Goal: Transaction & Acquisition: Purchase product/service

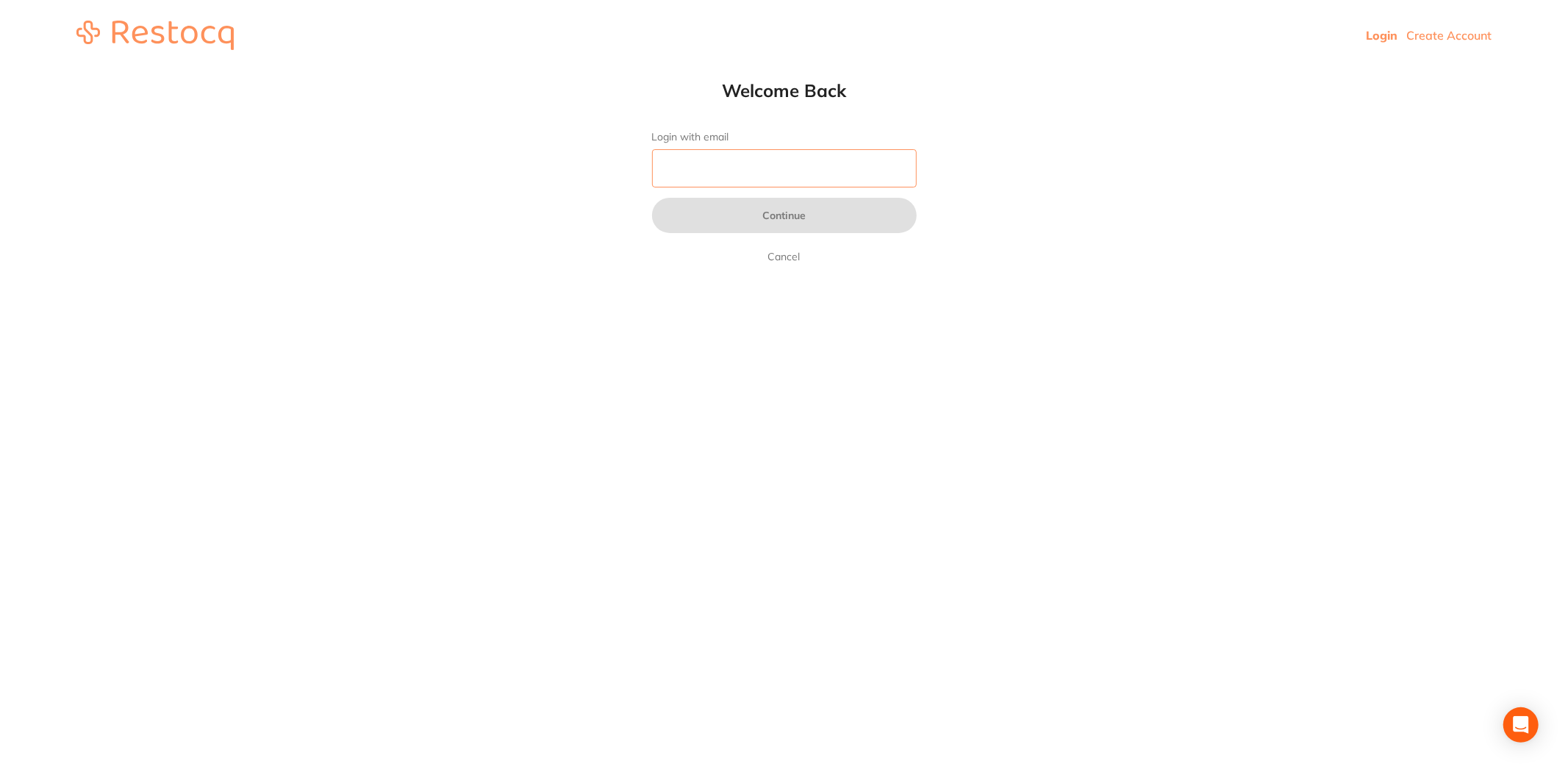
click at [710, 167] on input "Login with email" at bounding box center [784, 169] width 265 height 38
type input "[EMAIL_ADDRESS][DOMAIN_NAME]"
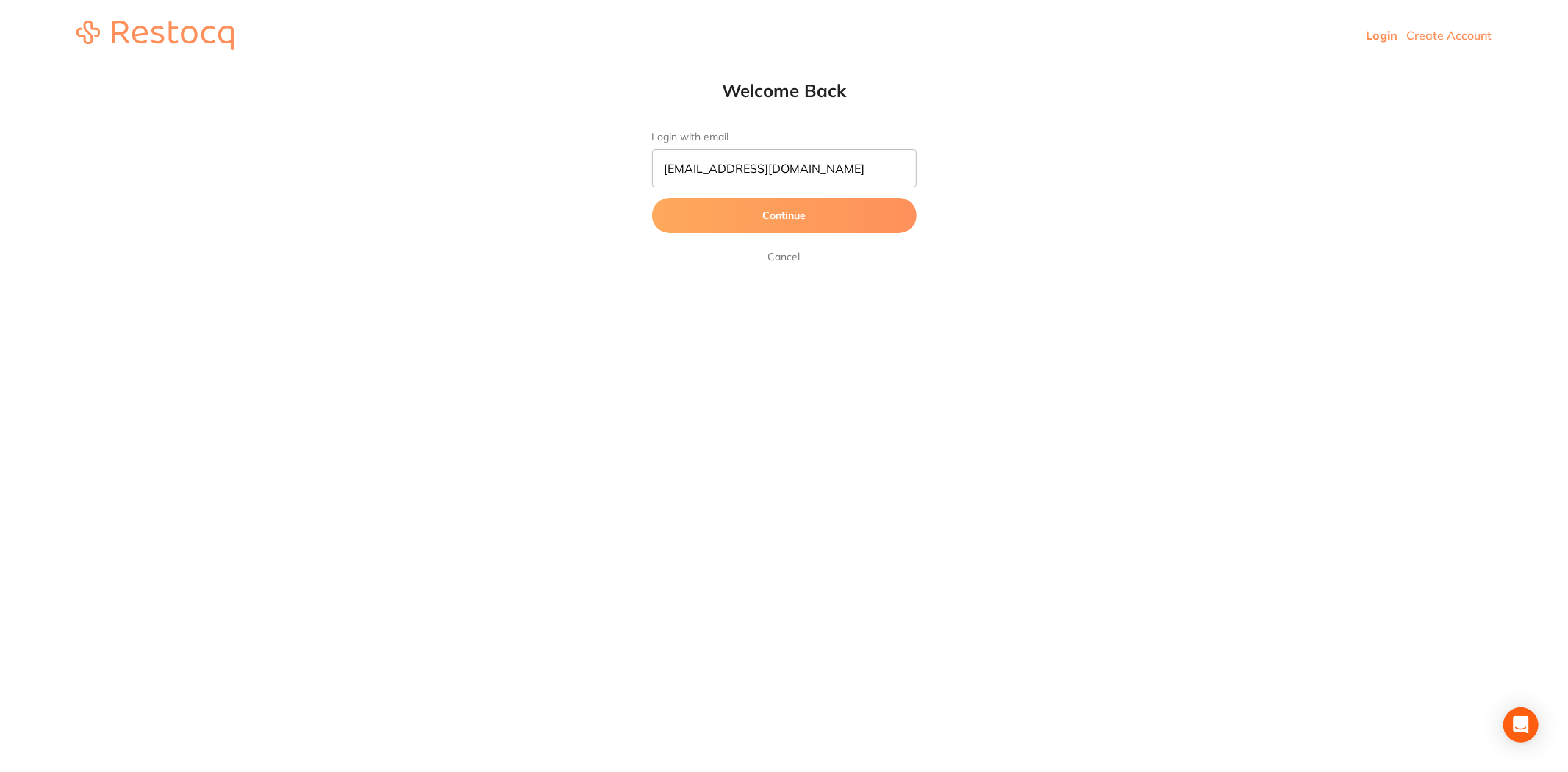
click at [763, 215] on button "Continue" at bounding box center [784, 215] width 265 height 35
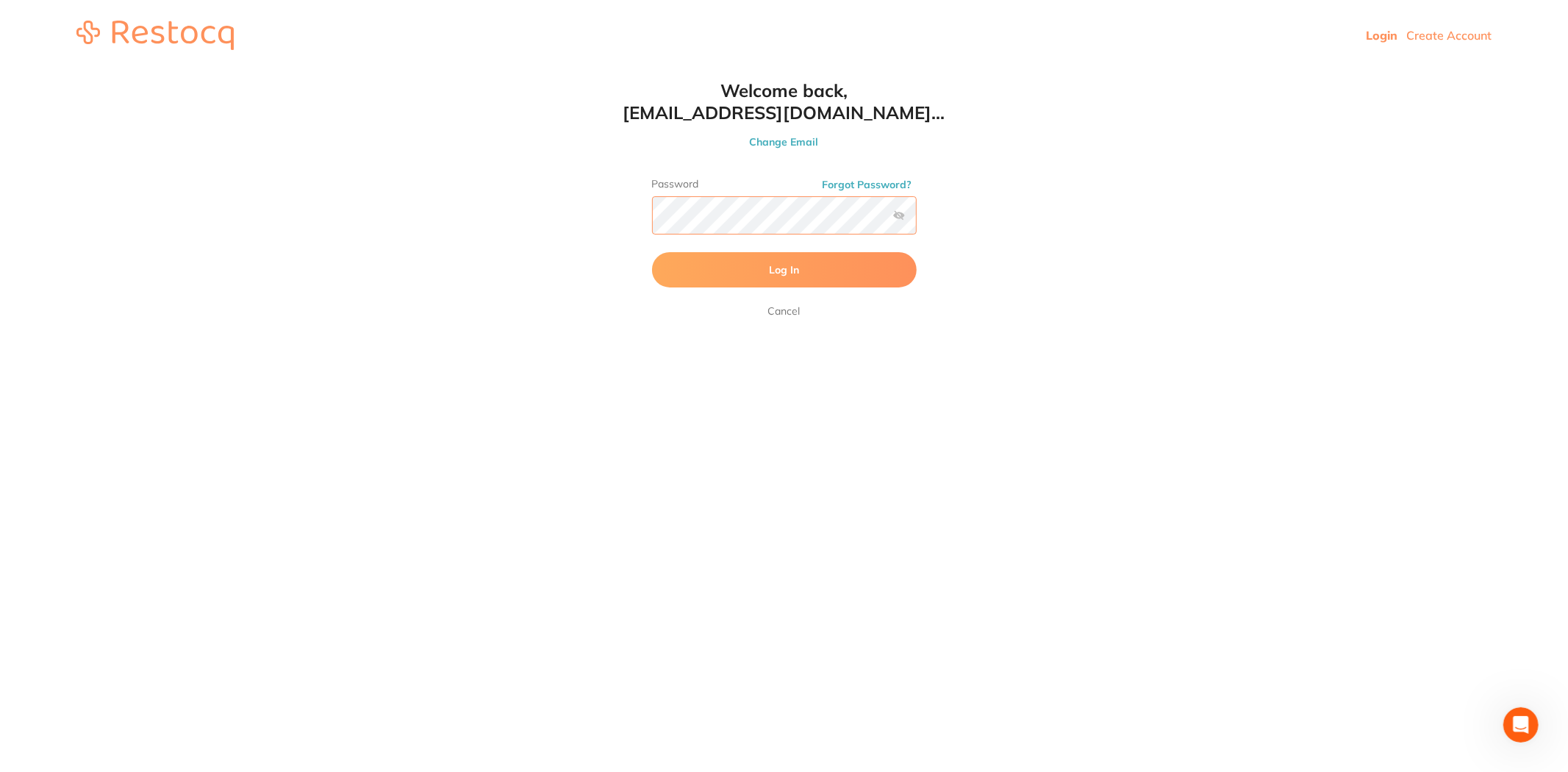
click at [652, 252] on button "Log In" at bounding box center [784, 270] width 265 height 35
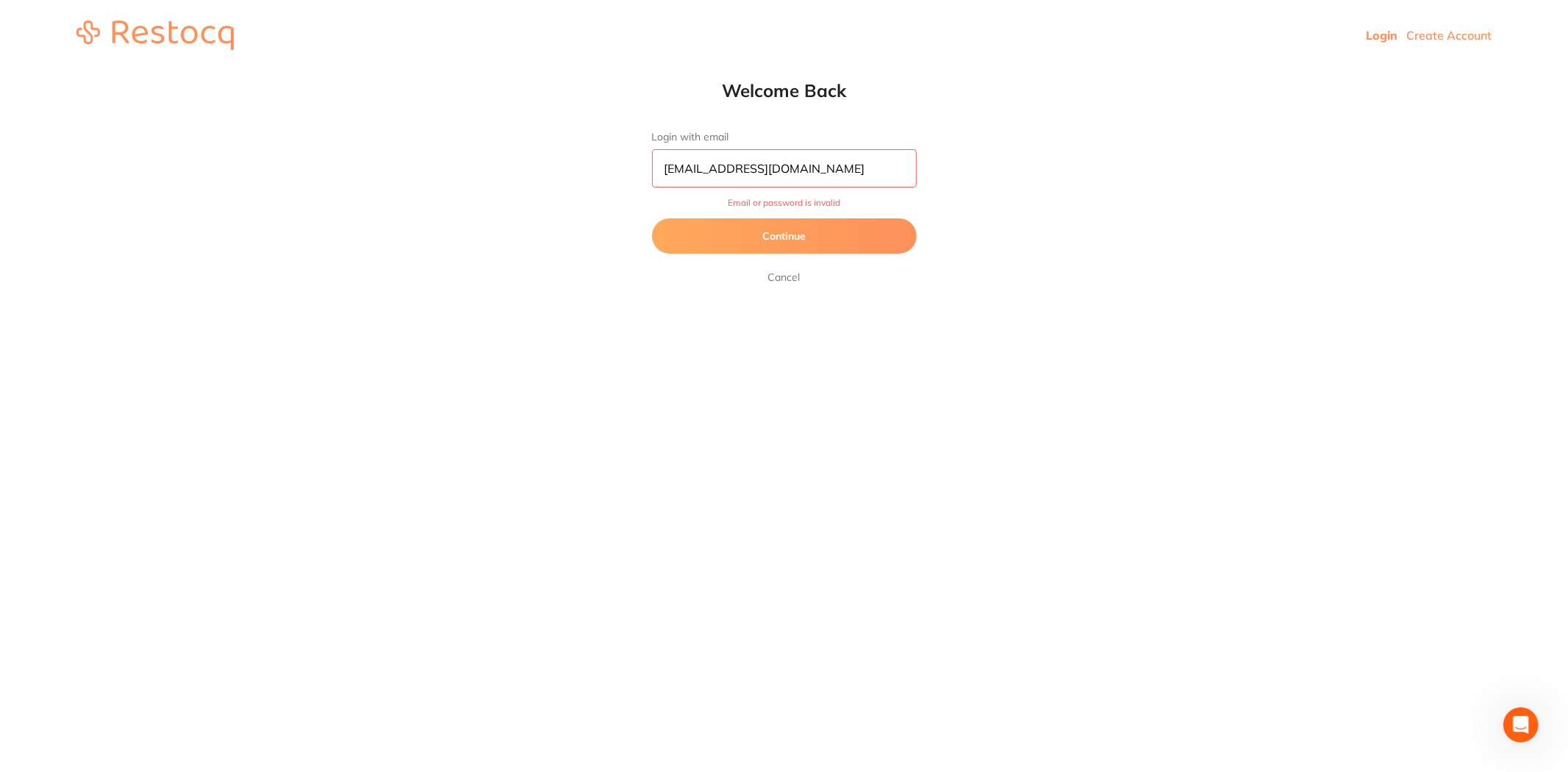
click at [815, 234] on button "Continue" at bounding box center [784, 236] width 265 height 35
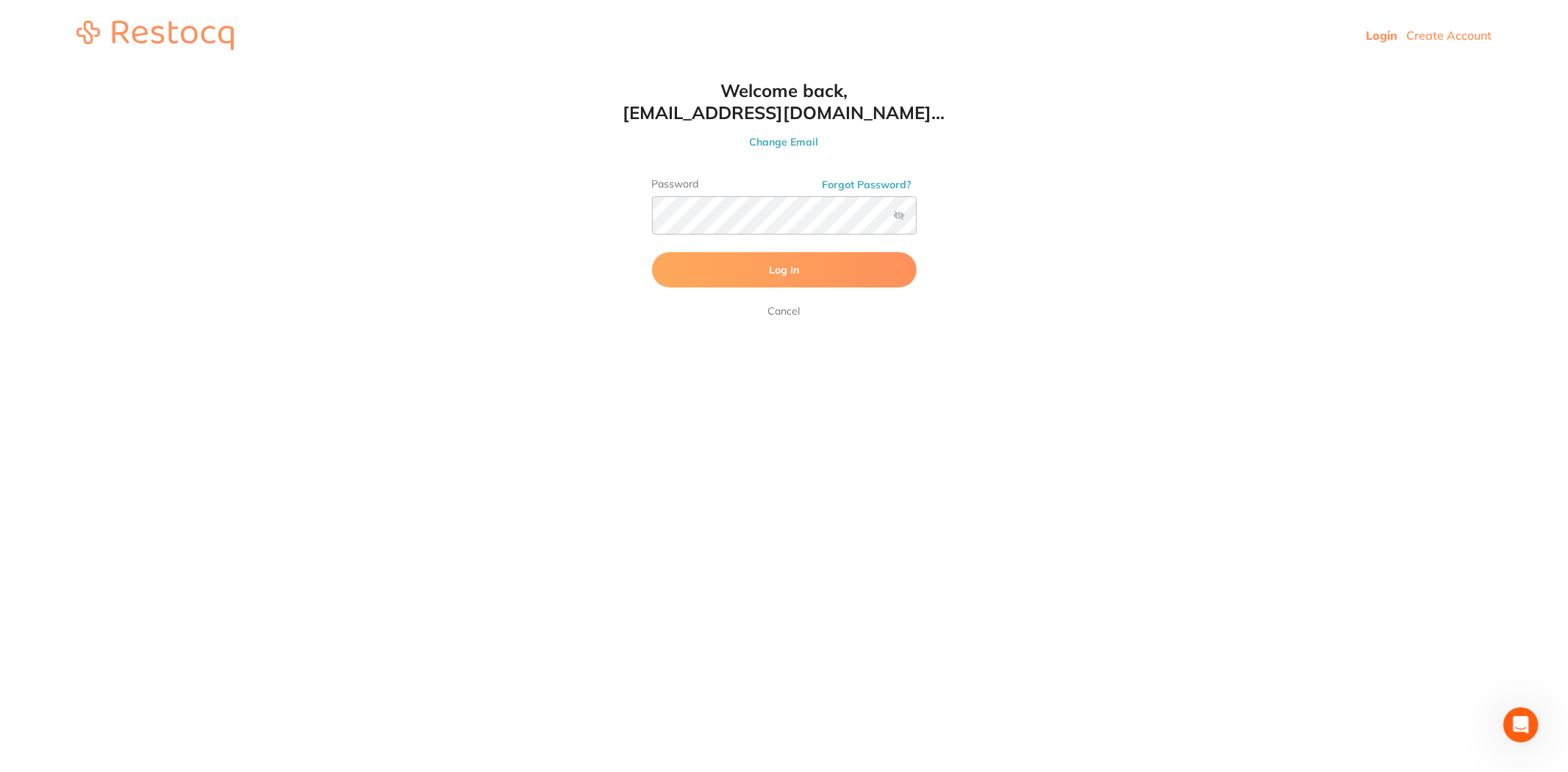
click at [749, 273] on button "Log In" at bounding box center [784, 270] width 265 height 35
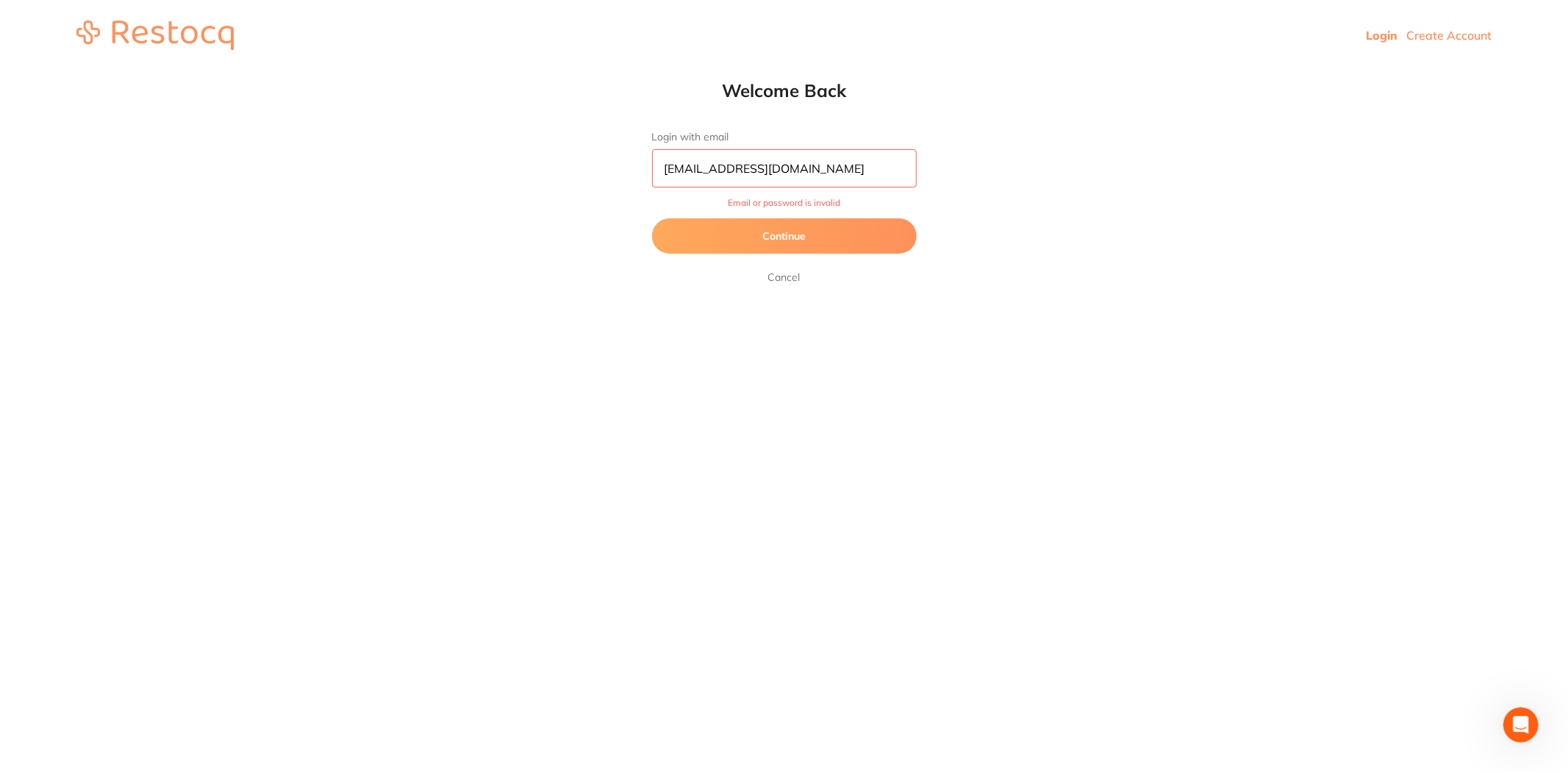
click at [788, 270] on link "Cancel" at bounding box center [784, 277] width 38 height 17
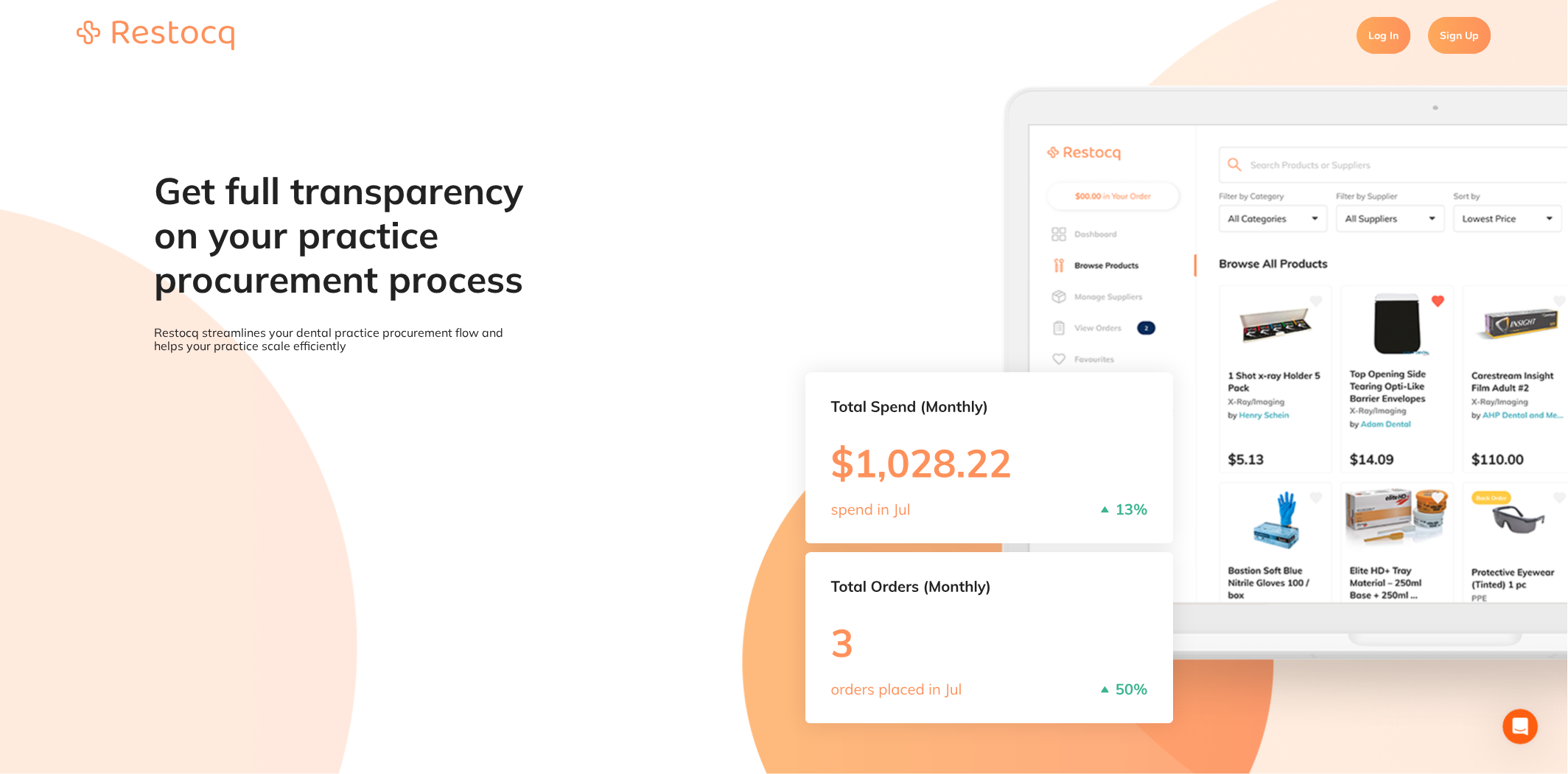
click at [1378, 34] on link "Log In" at bounding box center [1385, 35] width 54 height 37
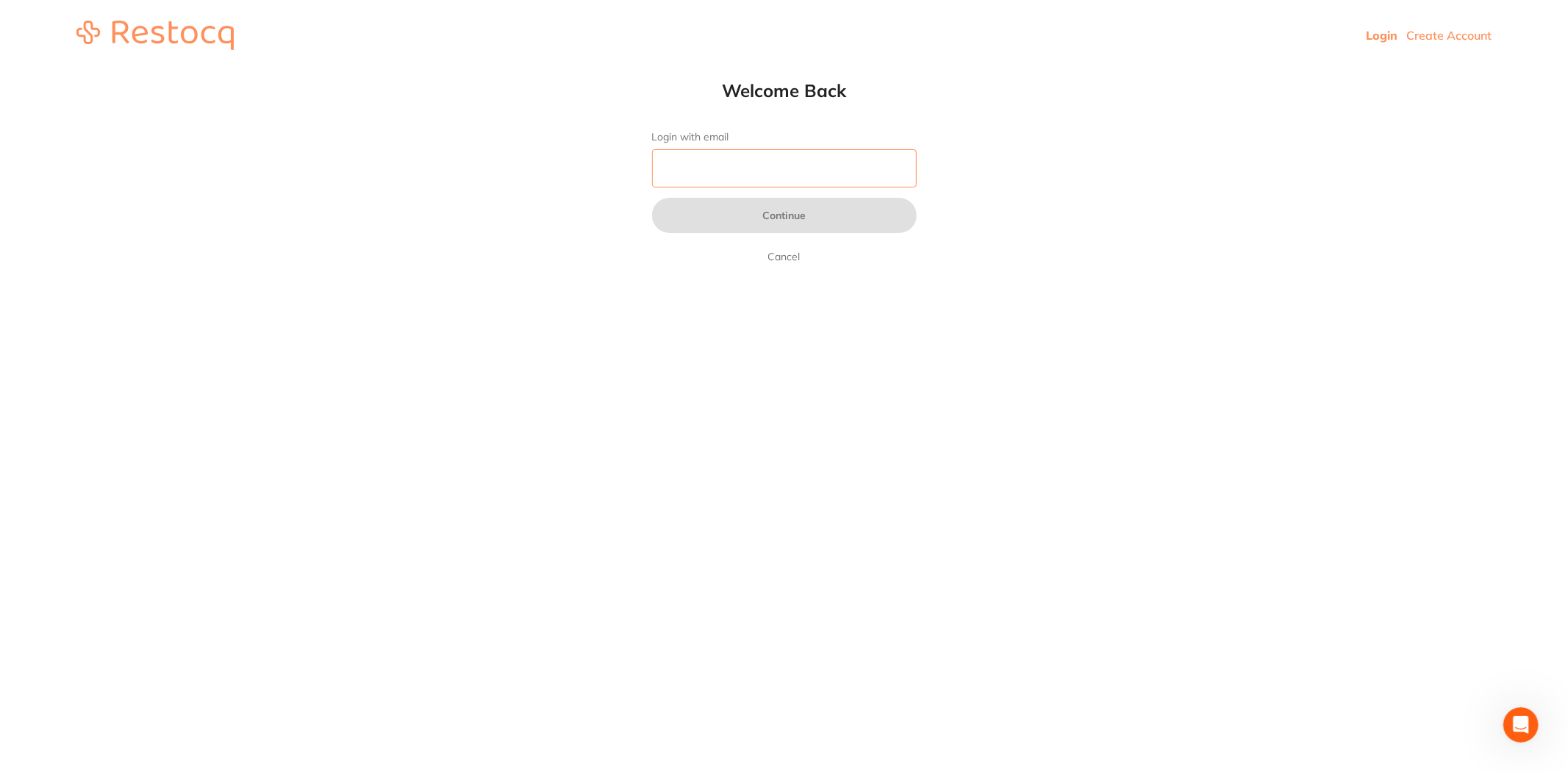
click at [715, 161] on input "Login with email" at bounding box center [784, 169] width 265 height 38
type input "[PERSON_NAME][EMAIL_ADDRESS][DOMAIN_NAME]"
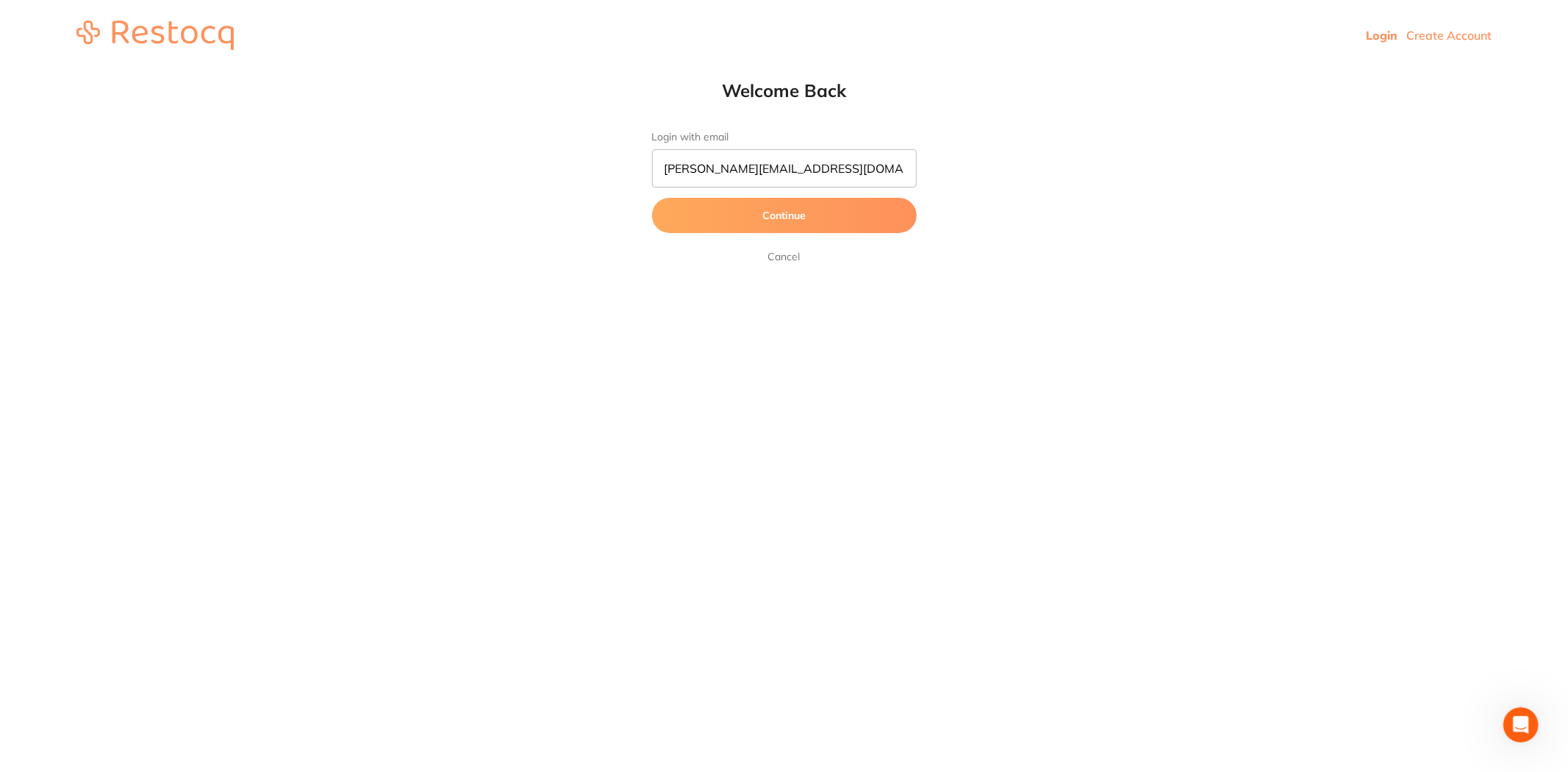
click at [742, 215] on button "Continue" at bounding box center [784, 215] width 265 height 35
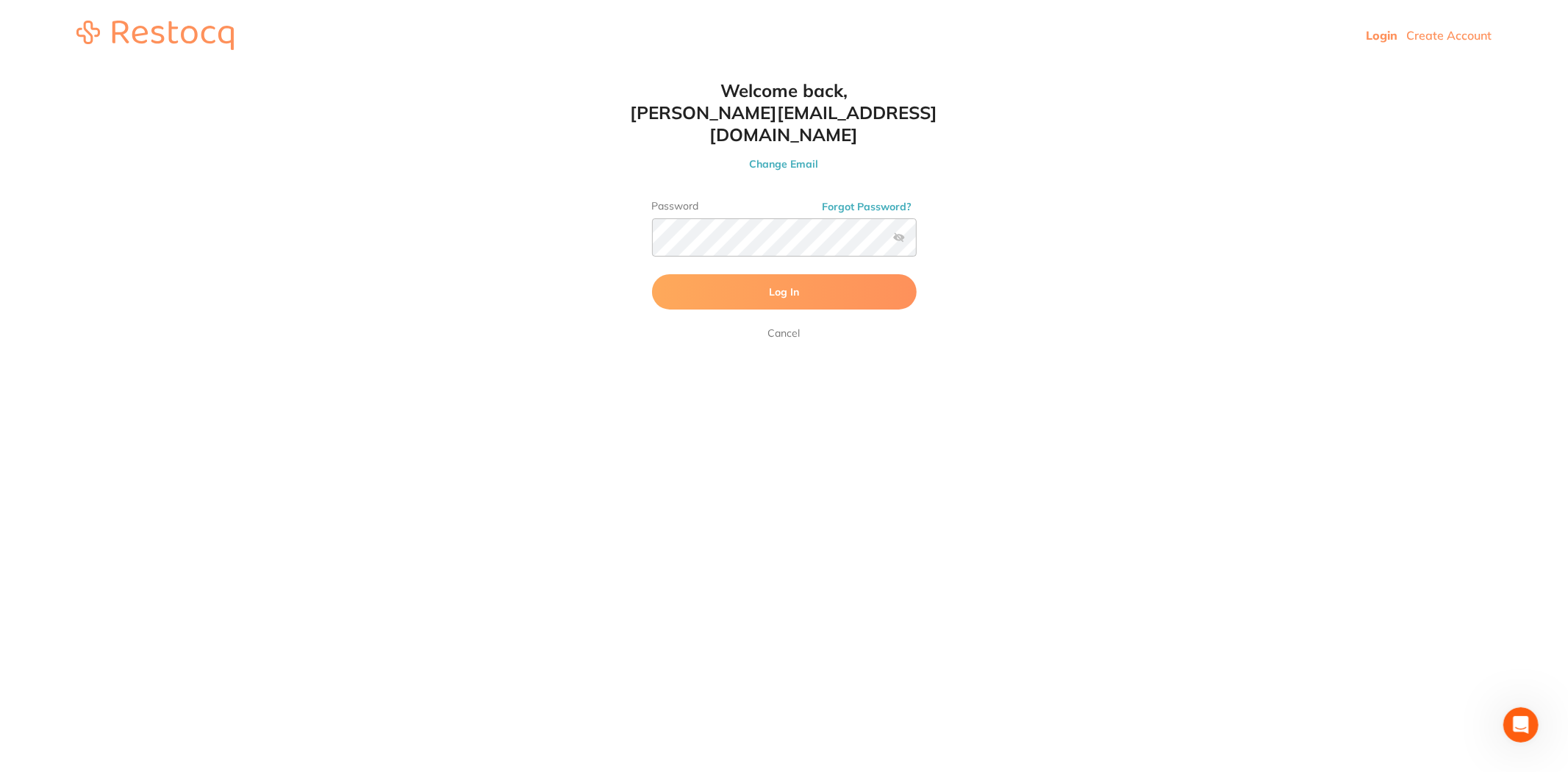
click at [898, 231] on label at bounding box center [899, 237] width 12 height 12
click at [917, 242] on input "checkbox" at bounding box center [917, 242] width 0 height 0
click at [799, 274] on button "Log In" at bounding box center [784, 292] width 265 height 35
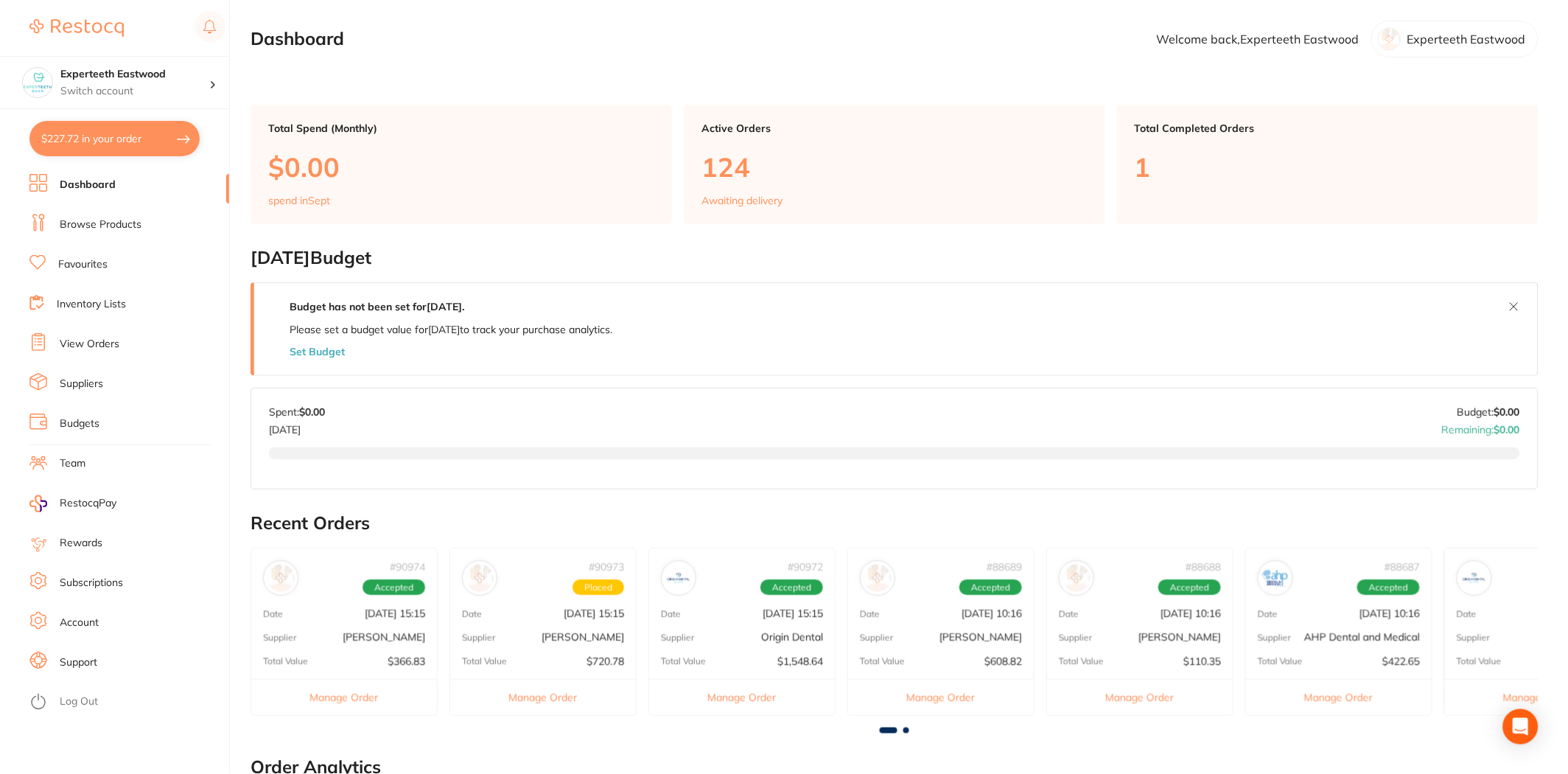
click at [141, 142] on button "$227.72 in your order" at bounding box center [115, 139] width 171 height 35
checkbox input "true"
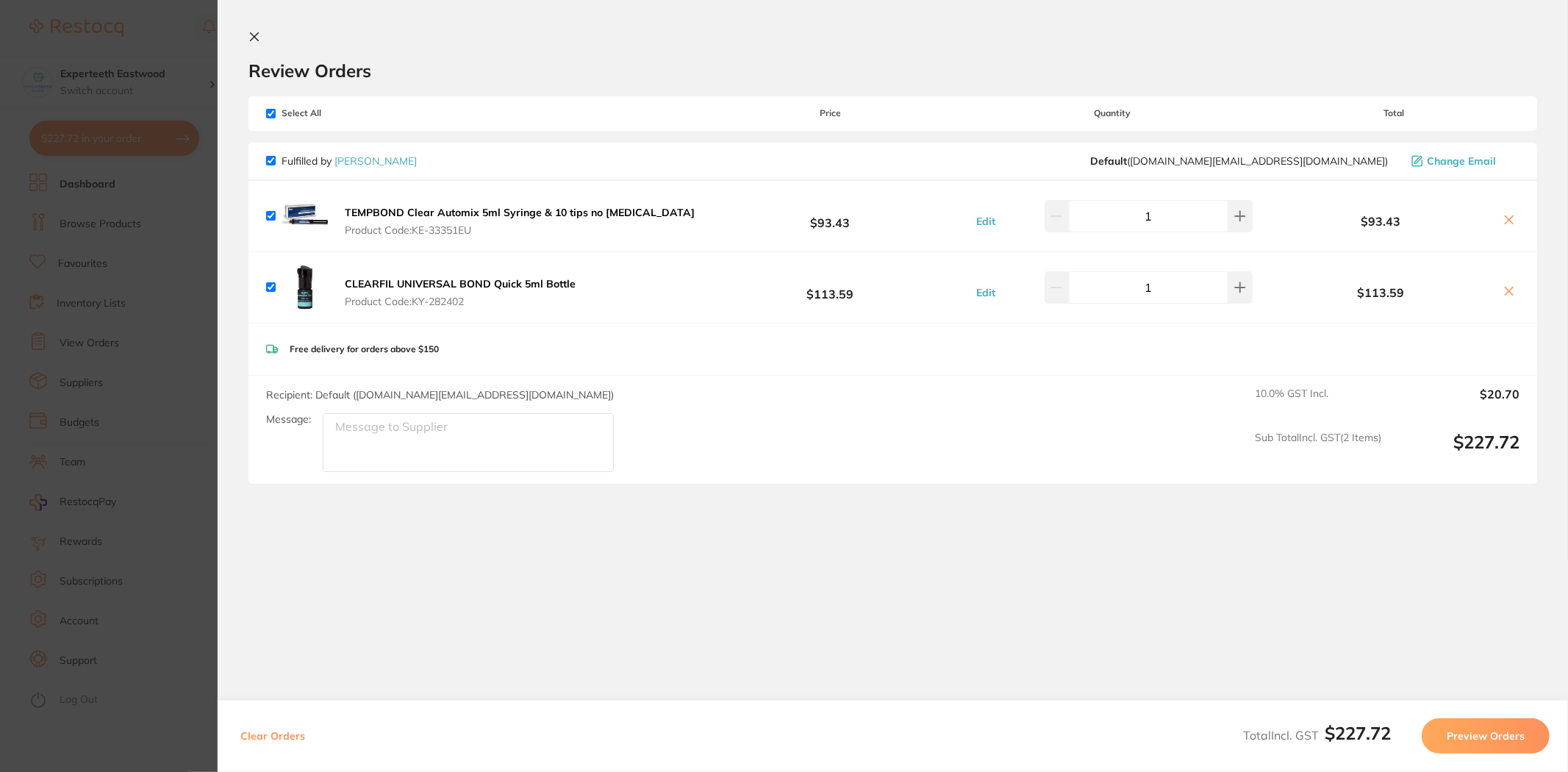
click at [141, 142] on section "Update RRP Set your pre negotiated price for this item. Item Agreed RRP (excl. …" at bounding box center [784, 386] width 1568 height 772
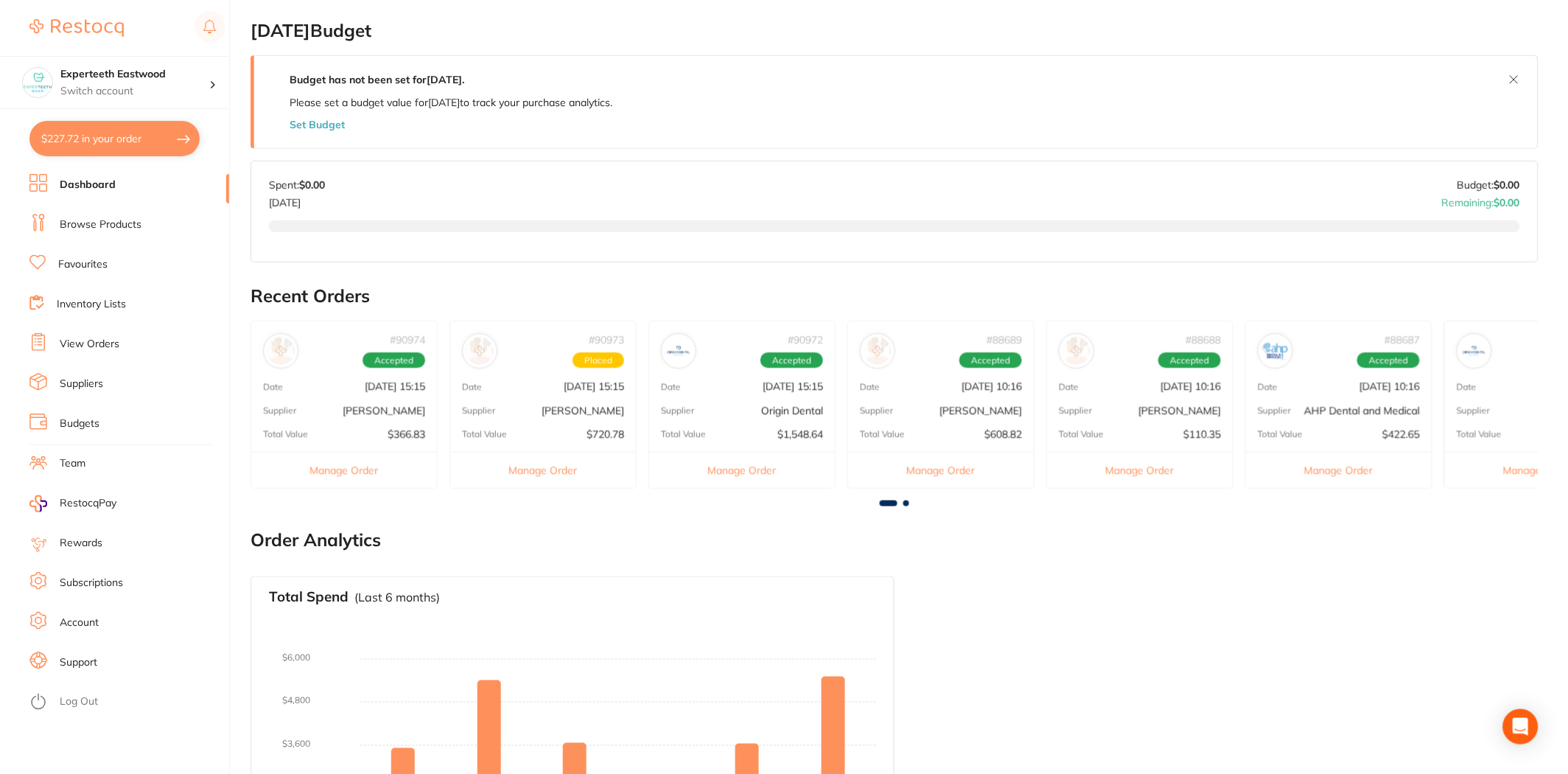
scroll to position [329, 0]
